Goal: Task Accomplishment & Management: Complete application form

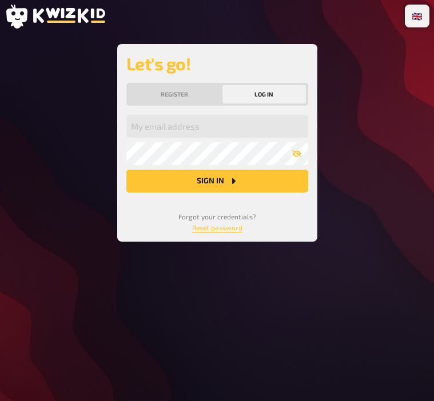
click at [183, 126] on input "email" at bounding box center [217, 126] width 182 height 23
type input "[PERSON_NAME]"
click at [188, 94] on button "Register" at bounding box center [175, 94] width 92 height 18
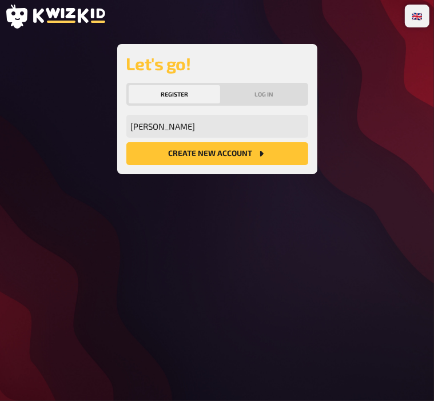
click at [222, 158] on button "Create new account" at bounding box center [217, 153] width 182 height 23
click at [198, 133] on input "[PERSON_NAME]" at bounding box center [217, 126] width 182 height 23
type input "[EMAIL_ADDRESS][DOMAIN_NAME]"
click at [192, 154] on button "Create new account" at bounding box center [217, 153] width 182 height 23
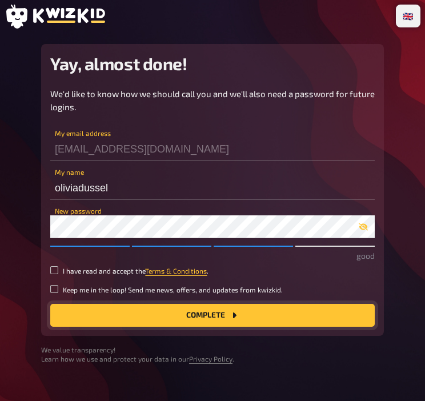
click at [372, 319] on button "Complete" at bounding box center [212, 315] width 324 height 23
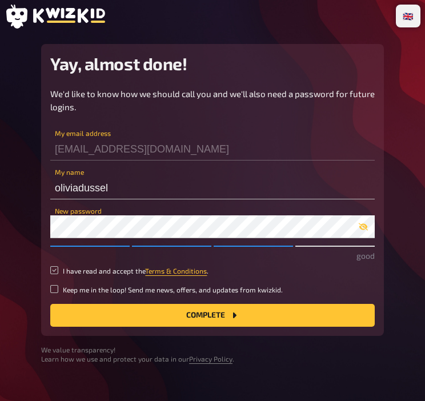
click at [54, 272] on input "I have read and accept the Terms & Conditions ." at bounding box center [54, 270] width 8 height 8
checkbox input "true"
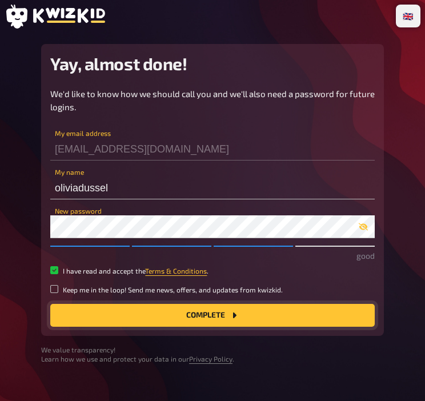
click at [183, 308] on button "Complete" at bounding box center [212, 315] width 324 height 23
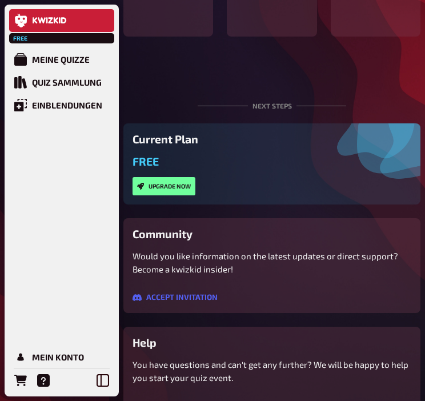
scroll to position [361, 0]
